Goal: Task Accomplishment & Management: Manage account settings

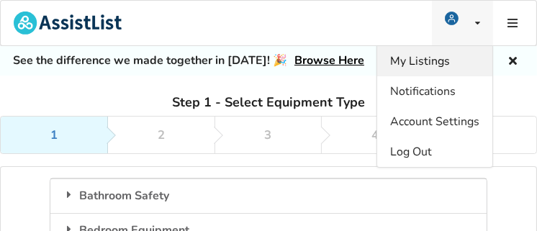
click at [428, 59] on span "My Listings" at bounding box center [420, 61] width 60 height 16
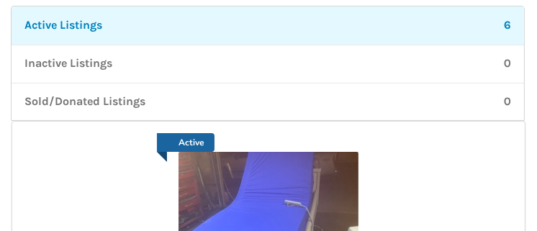
scroll to position [360, 0]
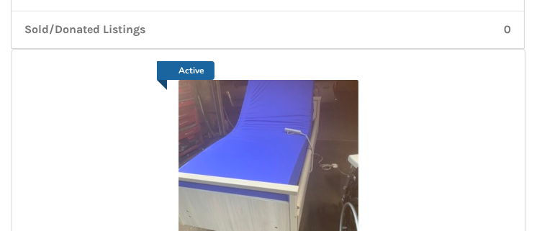
click at [260, 102] on img at bounding box center [268, 170] width 180 height 180
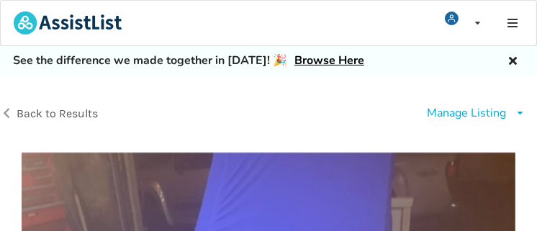
scroll to position [72, 0]
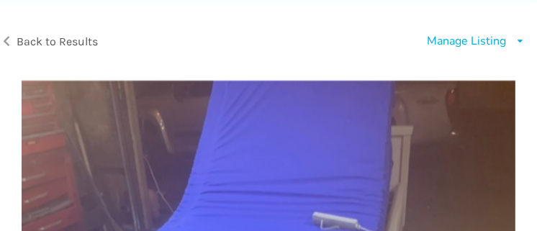
click at [450, 39] on div "Manage Listing" at bounding box center [465, 41] width 79 height 17
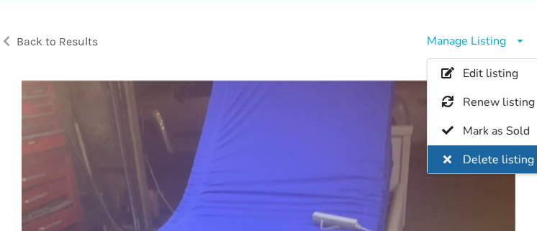
click at [481, 156] on span "Delete listing" at bounding box center [497, 160] width 71 height 16
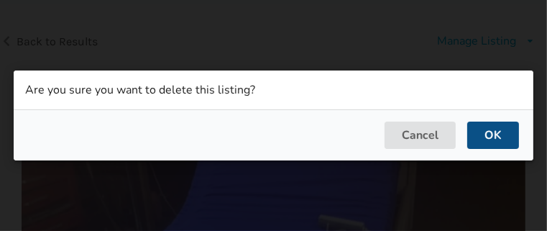
click at [480, 137] on button "OK" at bounding box center [493, 135] width 52 height 27
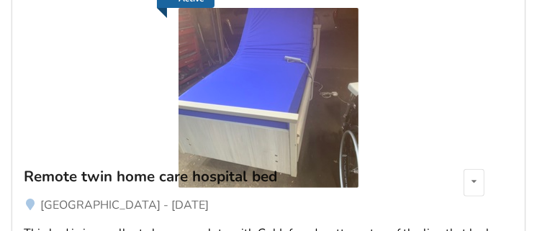
scroll to position [503, 0]
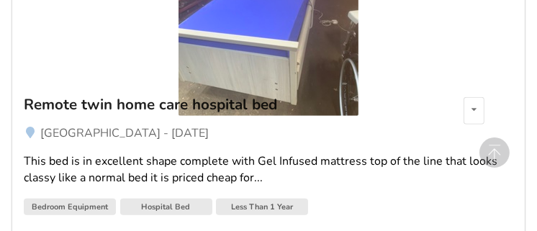
click at [313, 101] on div "Remote twin home care hospital bed" at bounding box center [172, 104] width 297 height 19
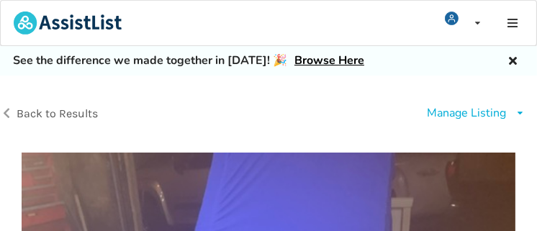
click at [435, 113] on div "Manage Listing" at bounding box center [465, 113] width 79 height 17
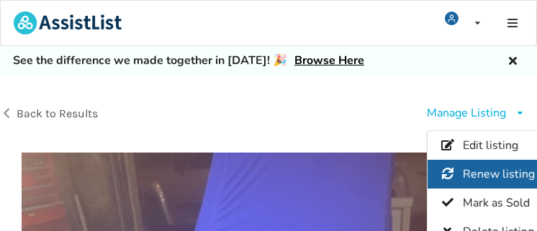
scroll to position [72, 0]
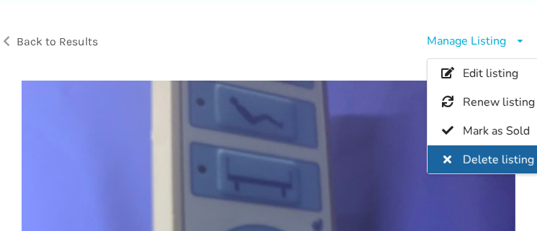
click at [467, 152] on span "Delete listing" at bounding box center [497, 160] width 71 height 16
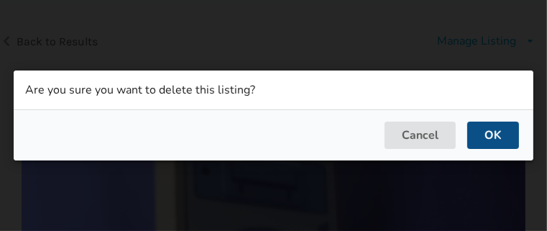
click at [488, 131] on button "OK" at bounding box center [493, 135] width 52 height 27
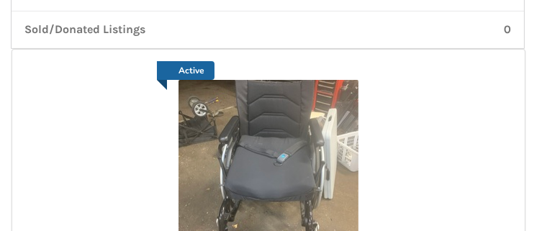
scroll to position [432, 0]
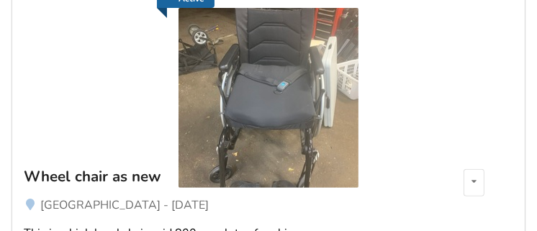
click at [265, 75] on img at bounding box center [268, 98] width 180 height 180
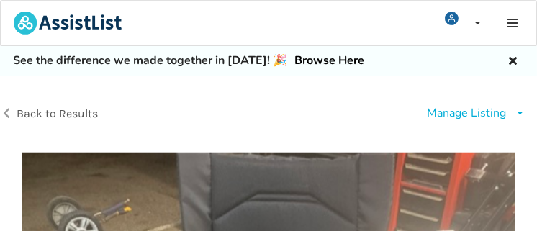
click at [432, 111] on div "Manage Listing" at bounding box center [465, 113] width 79 height 17
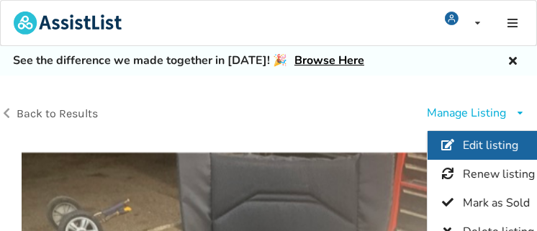
scroll to position [72, 0]
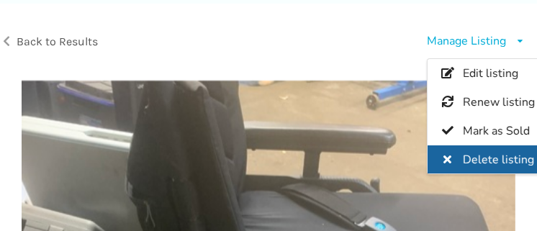
click at [460, 150] on div "Delete listing" at bounding box center [487, 159] width 120 height 29
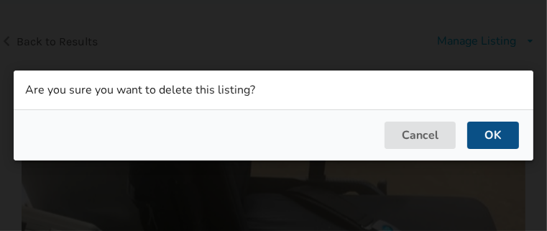
click at [485, 129] on button "OK" at bounding box center [493, 135] width 52 height 27
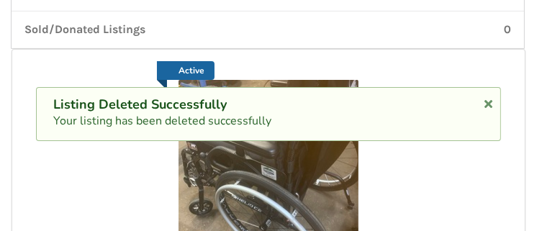
scroll to position [432, 0]
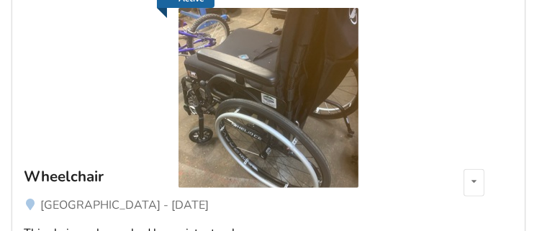
click at [319, 60] on img at bounding box center [268, 98] width 180 height 180
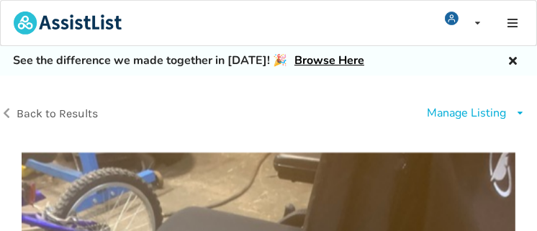
click at [434, 111] on div "Manage Listing" at bounding box center [465, 113] width 79 height 17
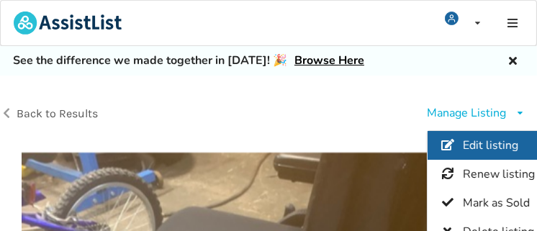
scroll to position [72, 0]
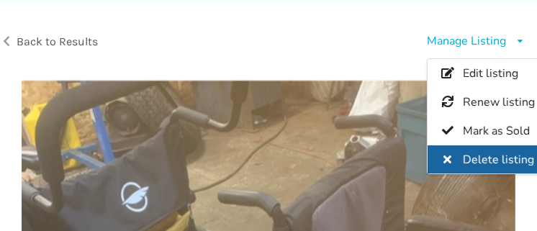
click at [477, 156] on span "Delete listing" at bounding box center [497, 160] width 71 height 16
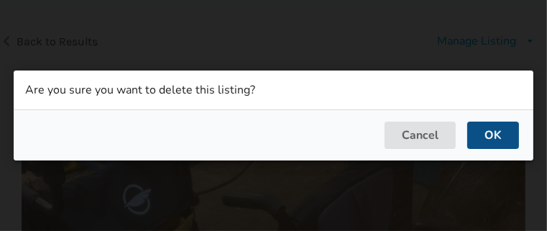
click at [475, 133] on button "OK" at bounding box center [493, 135] width 52 height 27
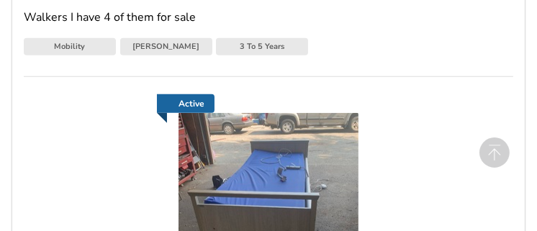
scroll to position [718, 0]
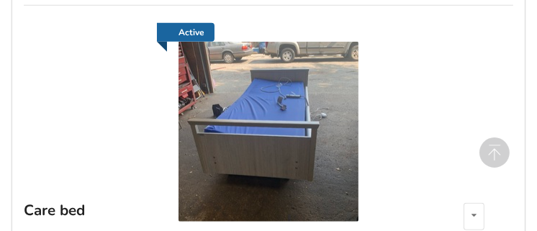
click at [283, 86] on img at bounding box center [268, 132] width 180 height 180
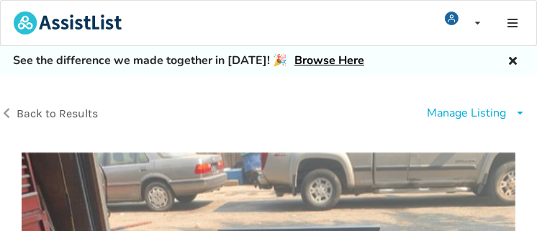
click at [436, 112] on div "Manage Listing" at bounding box center [465, 113] width 79 height 17
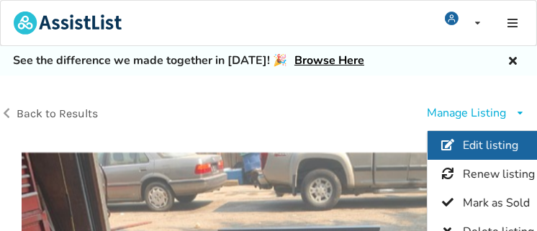
scroll to position [72, 0]
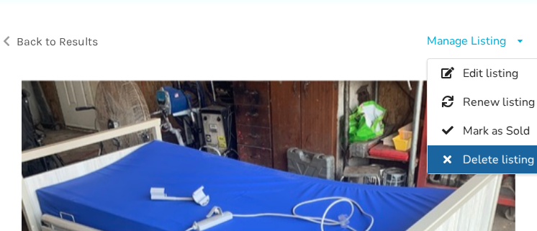
click at [462, 158] on span "Delete listing" at bounding box center [497, 160] width 71 height 16
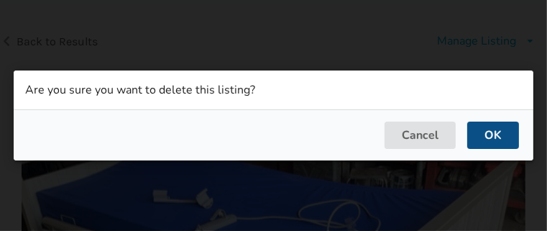
click at [494, 133] on button "OK" at bounding box center [493, 135] width 52 height 27
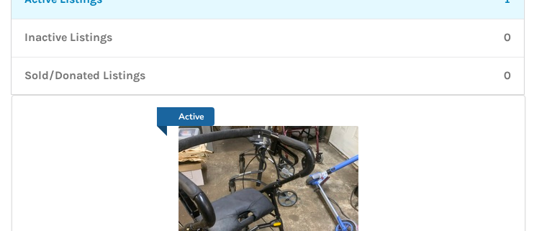
scroll to position [241, 0]
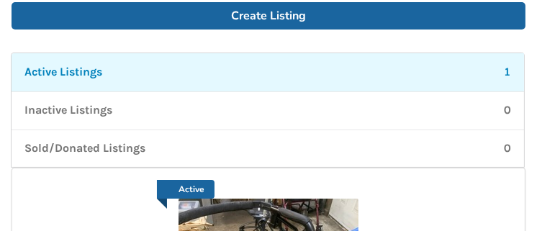
click at [76, 70] on p "Active Listings" at bounding box center [63, 72] width 78 height 17
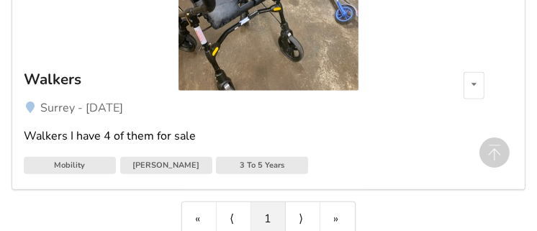
scroll to position [601, 0]
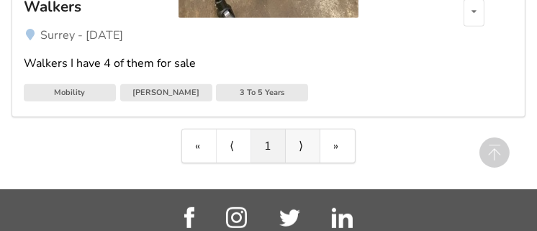
click at [301, 140] on link "⟩" at bounding box center [303, 145] width 35 height 33
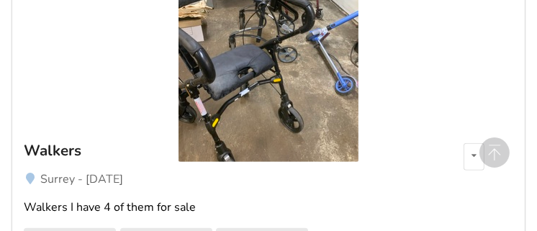
scroll to position [529, 0]
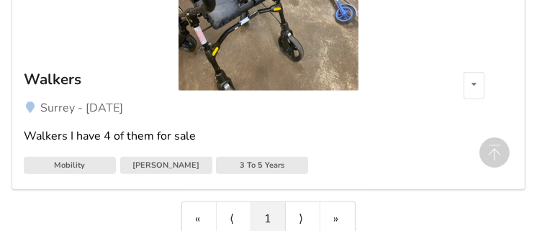
click at [198, 130] on div "Walkers I have 4 of them for sale" at bounding box center [268, 136] width 489 height 17
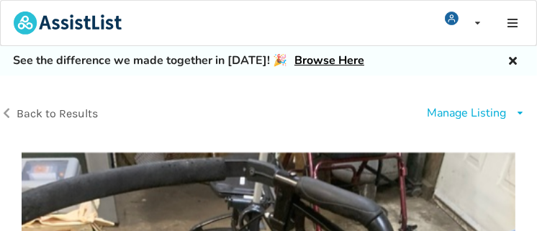
click at [473, 114] on div "Manage Listing" at bounding box center [465, 113] width 79 height 17
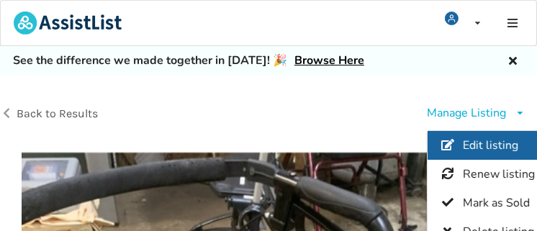
click at [479, 140] on span "Edit listing" at bounding box center [489, 145] width 55 height 16
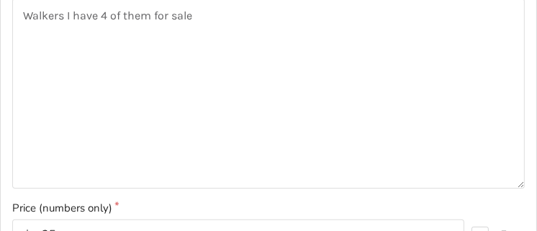
scroll to position [216, 0]
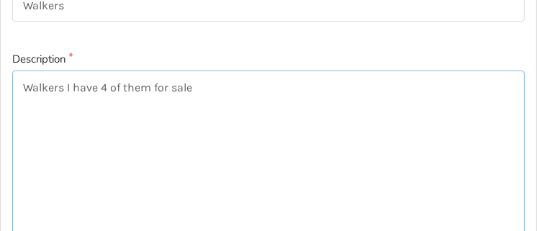
click at [212, 89] on textarea "Walkers I have 4 of them for sale" at bounding box center [268, 165] width 512 height 190
click at [201, 86] on textarea "Walkers I have 4 of them for sale" at bounding box center [268, 165] width 512 height 190
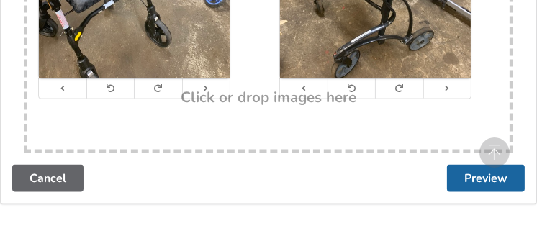
scroll to position [1726, 0]
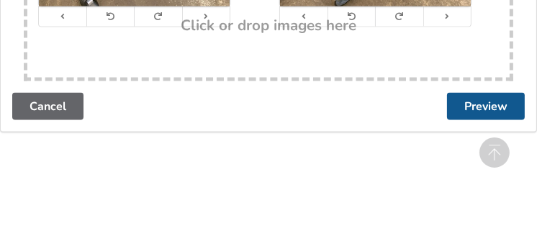
type textarea "Walkers I have 4 of them for sale I want $25 each."
click at [465, 98] on button "Preview" at bounding box center [486, 106] width 78 height 27
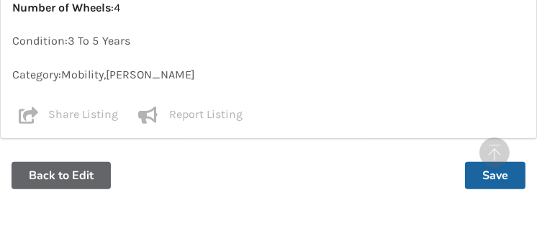
scroll to position [1079, 0]
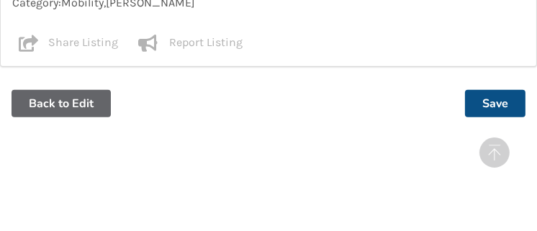
click at [506, 97] on button "Save" at bounding box center [495, 103] width 60 height 27
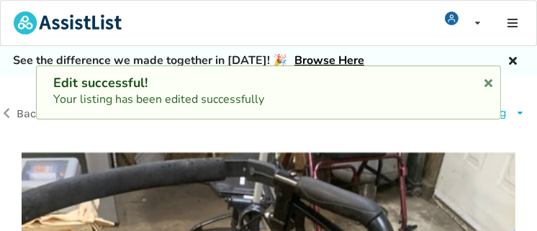
scroll to position [72, 0]
